Goal: Task Accomplishment & Management: Use online tool/utility

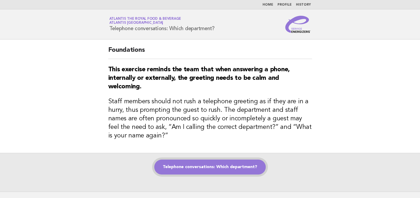
click at [247, 166] on link "Telephone conversations: Which department?" at bounding box center [209, 167] width 111 height 15
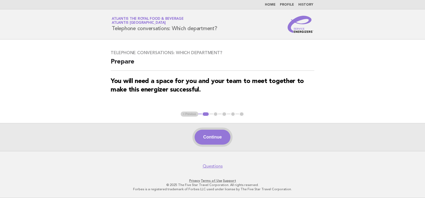
click at [216, 138] on button "Continue" at bounding box center [212, 137] width 36 height 15
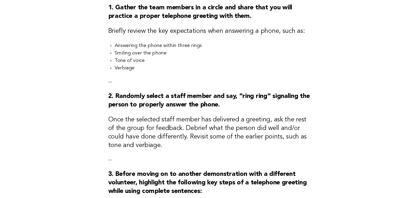
scroll to position [233, 0]
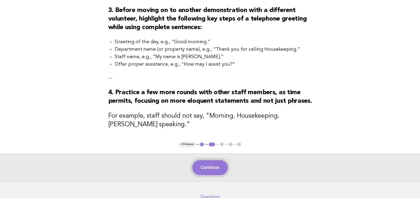
click at [219, 175] on button "Continue" at bounding box center [210, 167] width 36 height 15
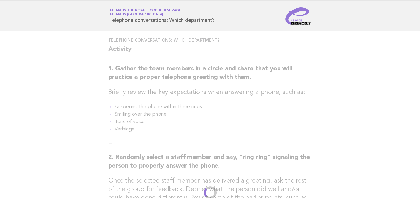
scroll to position [0, 0]
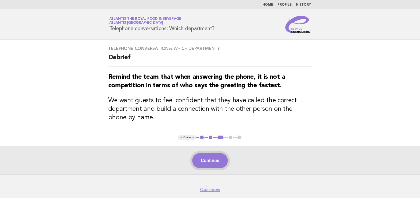
click at [221, 159] on button "Continue" at bounding box center [210, 160] width 36 height 15
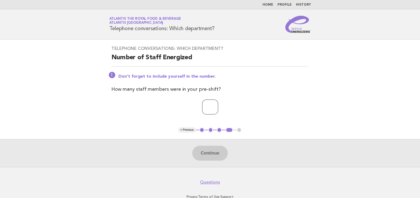
click at [202, 102] on input "number" at bounding box center [210, 107] width 16 height 15
type input "*"
click at [217, 154] on button "Continue" at bounding box center [210, 153] width 36 height 15
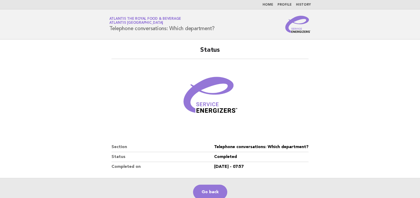
scroll to position [33, 0]
